Goal: Task Accomplishment & Management: Use online tool/utility

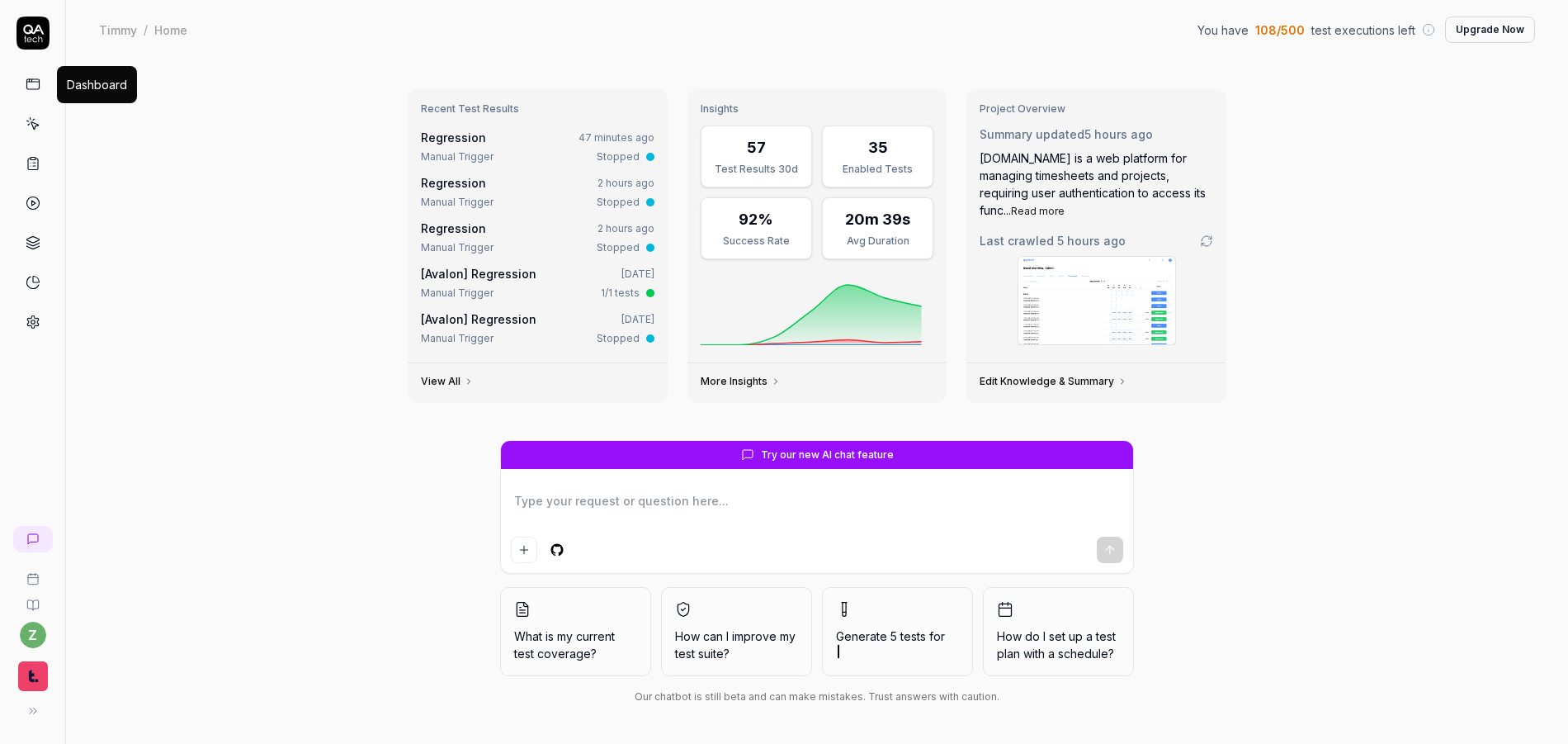
click at [35, 86] on icon at bounding box center [33, 85] width 15 height 15
click at [37, 90] on icon at bounding box center [33, 85] width 15 height 15
type textarea "*"
click at [34, 124] on icon at bounding box center [33, 124] width 15 height 15
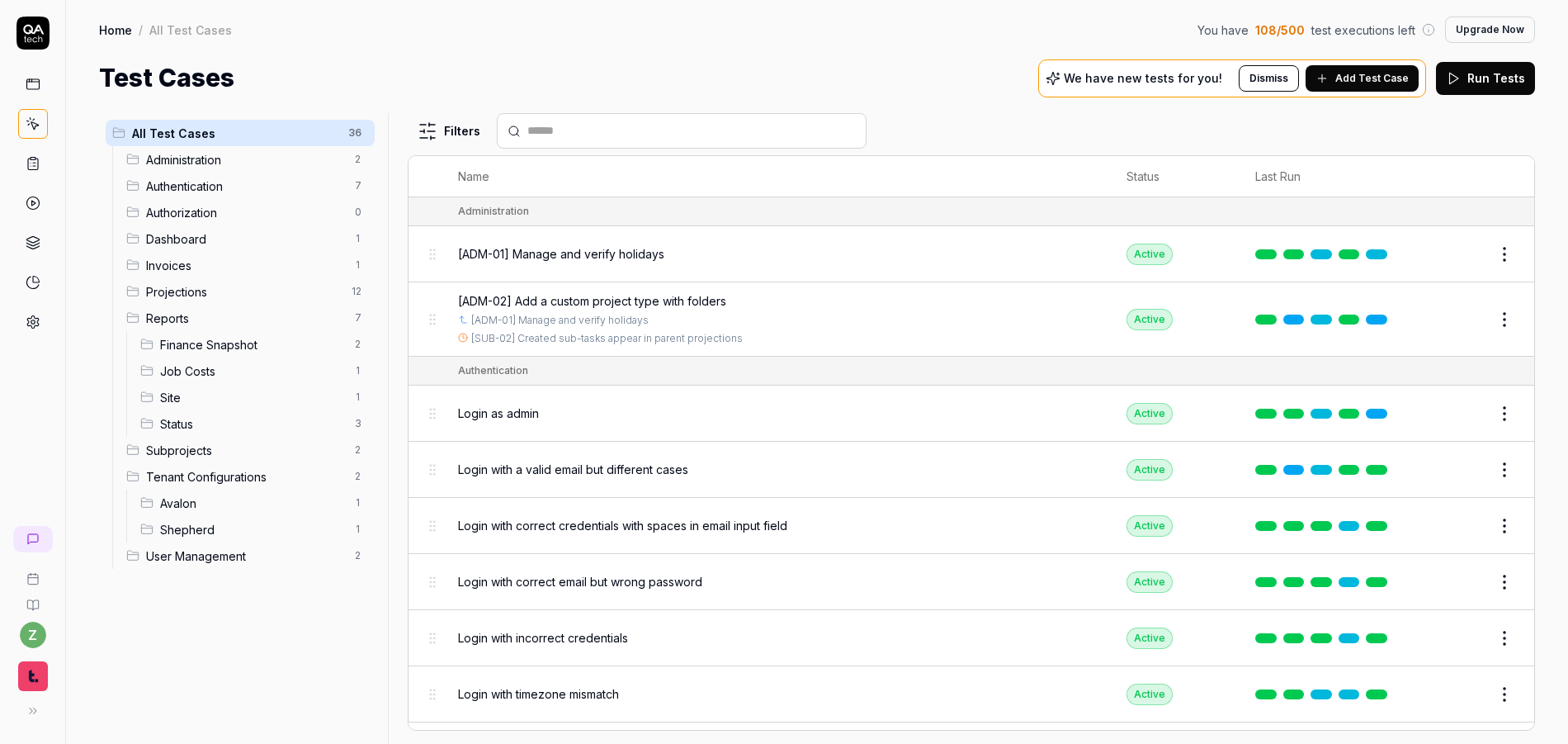
click at [23, 162] on link at bounding box center [32, 163] width 30 height 30
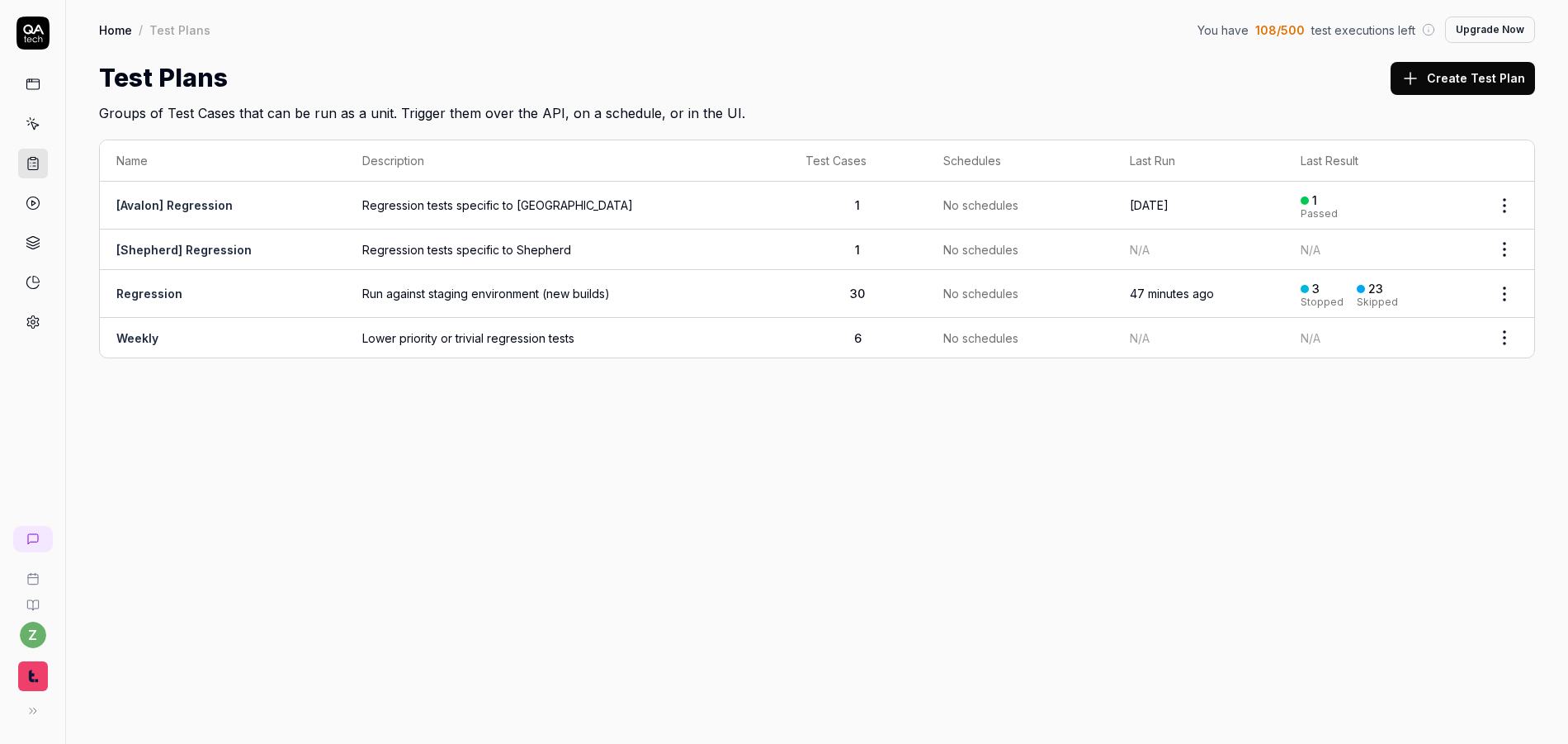
click at [312, 307] on td "Regression" at bounding box center [223, 293] width 246 height 48
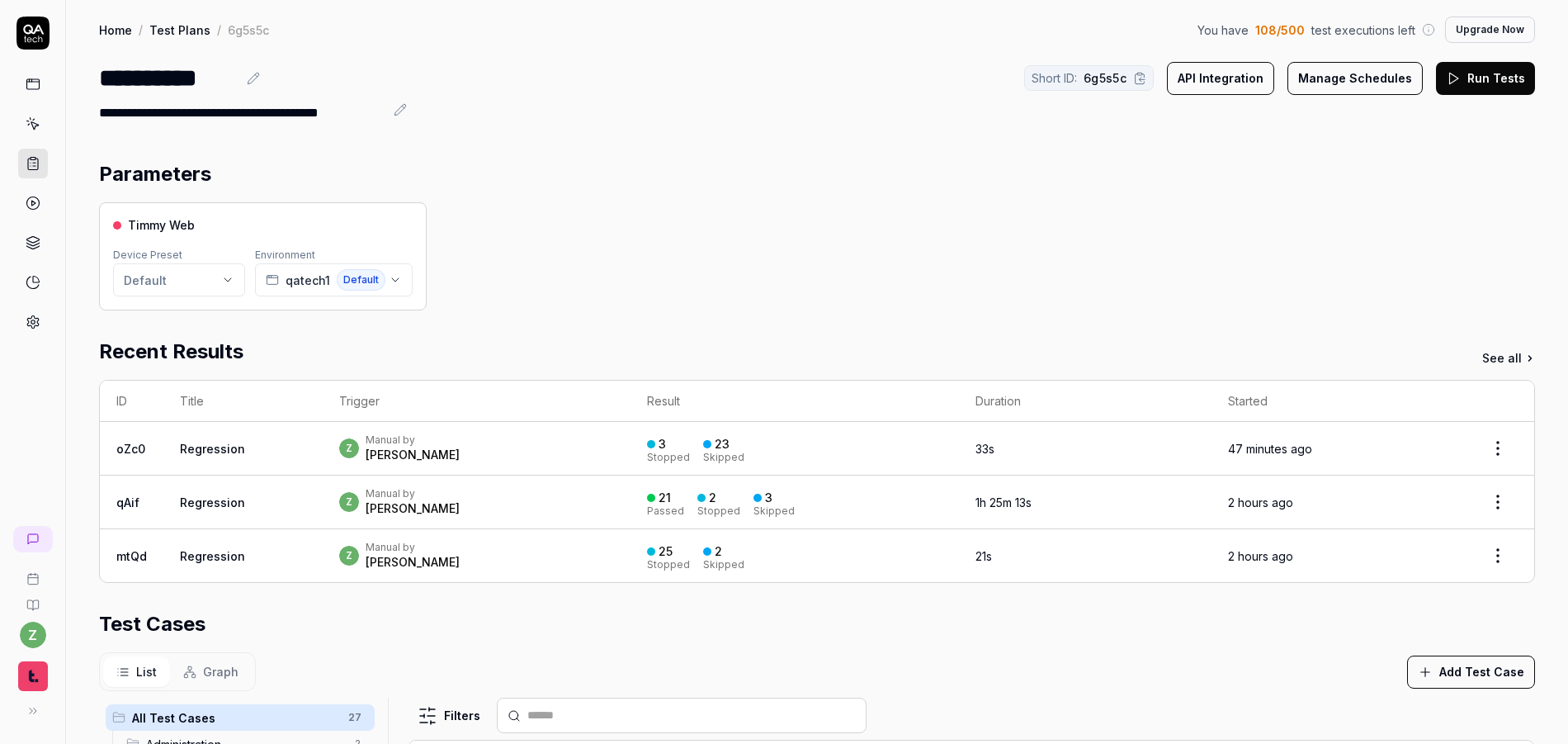
click at [1497, 79] on button "Run Tests" at bounding box center [1485, 78] width 99 height 33
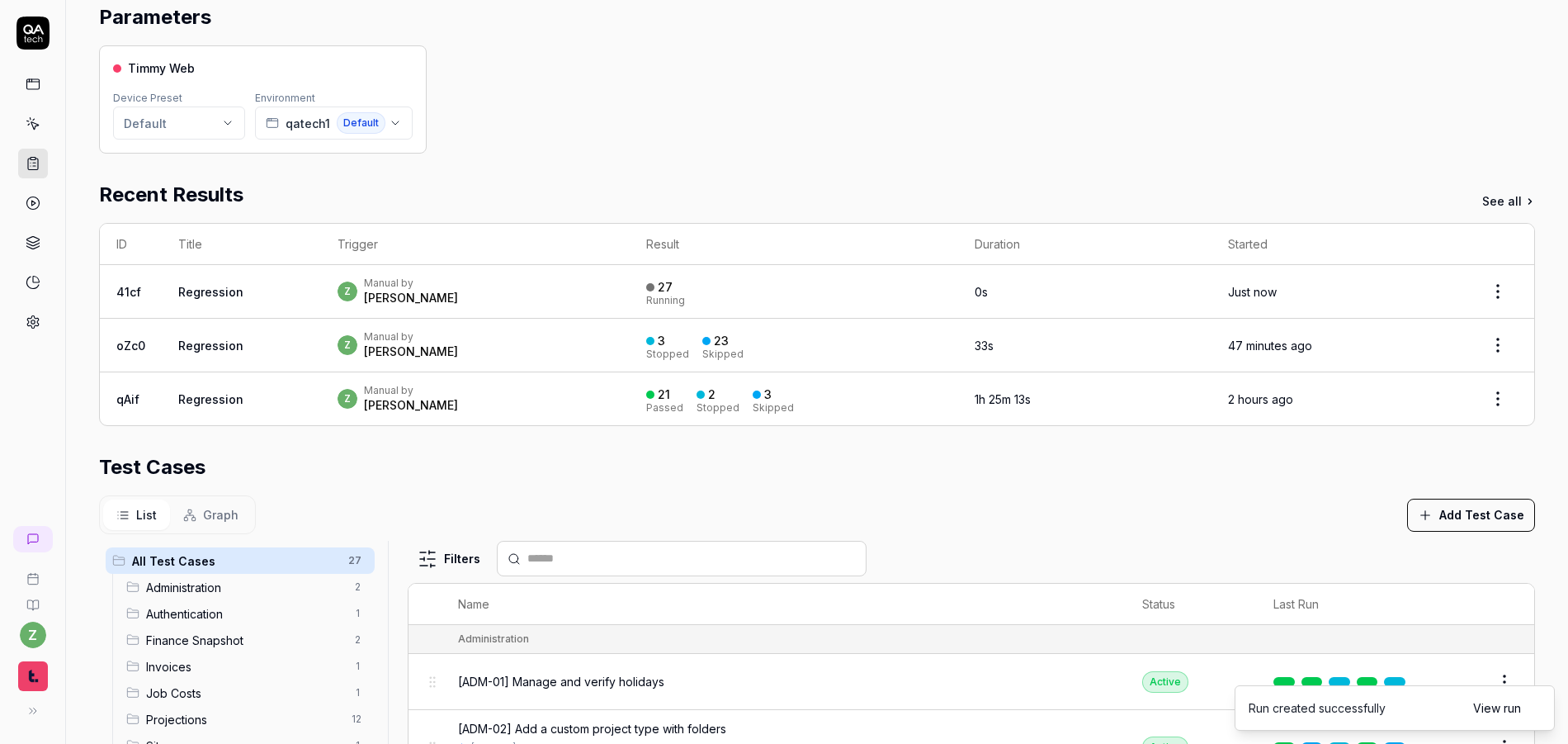
scroll to position [198, 0]
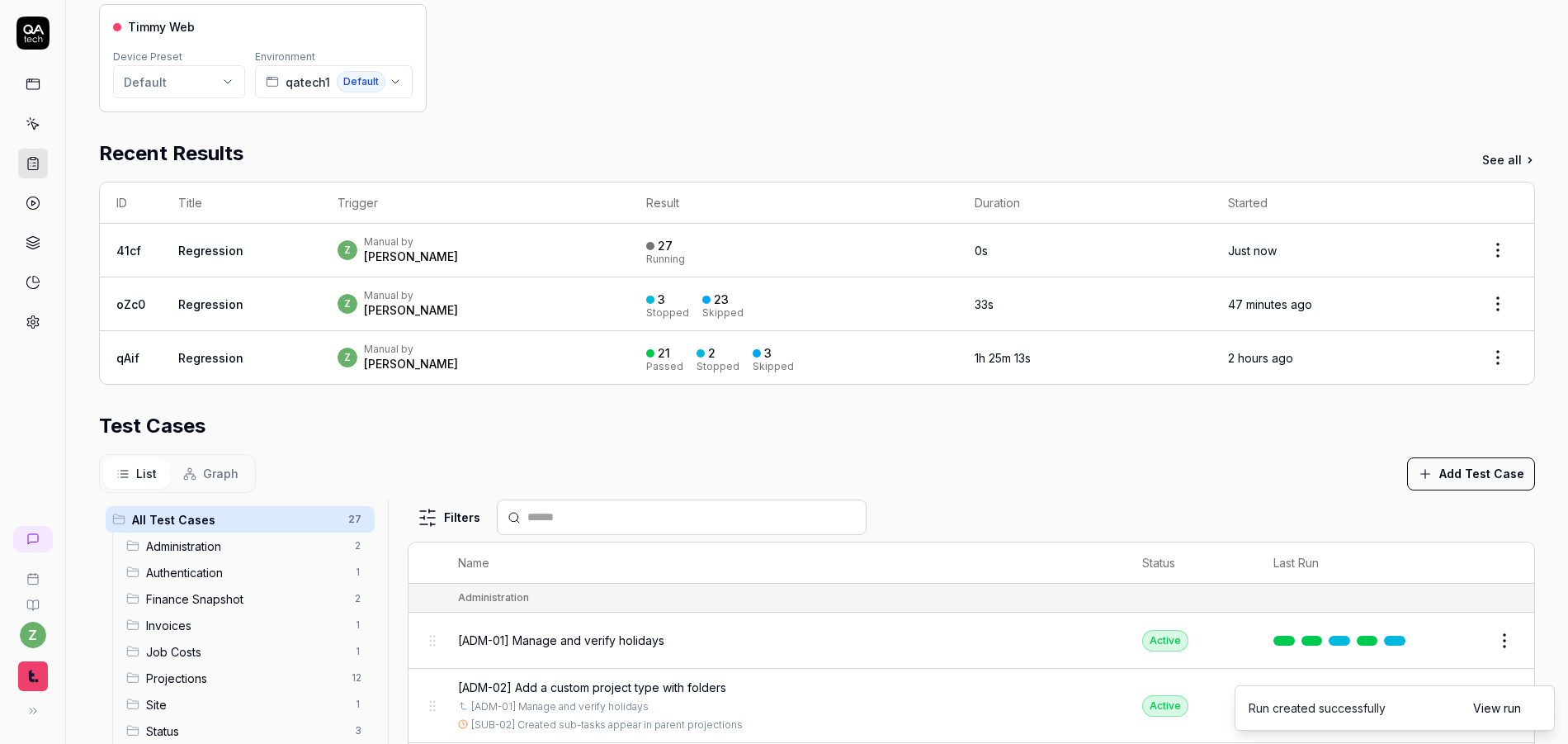
click at [569, 240] on div "z Manual by [PERSON_NAME]" at bounding box center [474, 250] width 275 height 30
